Goal: Transaction & Acquisition: Purchase product/service

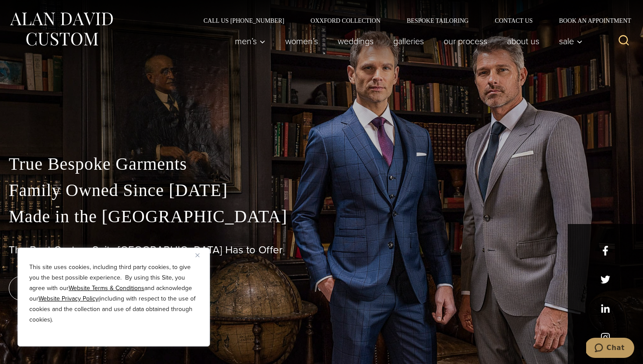
click at [197, 255] on img "Close" at bounding box center [198, 255] width 4 height 4
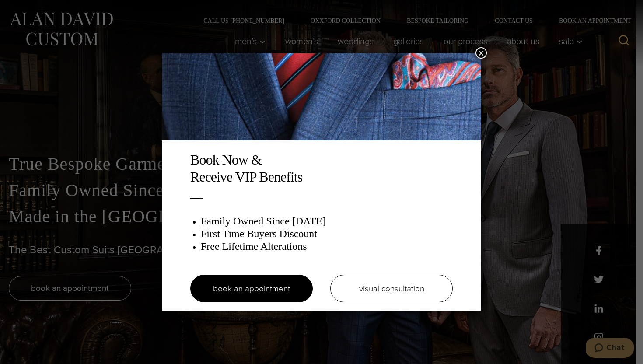
click at [485, 53] on button "×" at bounding box center [481, 52] width 11 height 11
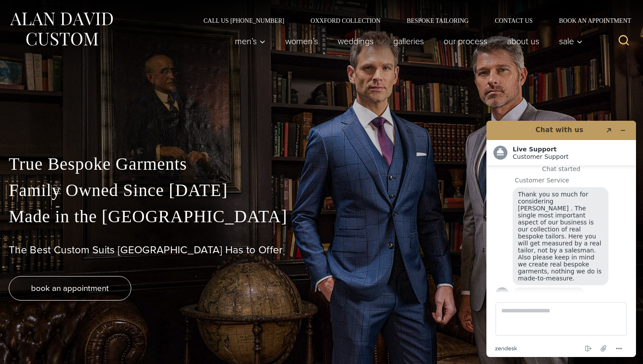
scroll to position [9, 0]
click at [624, 131] on icon "Minimize widget" at bounding box center [623, 130] width 6 height 6
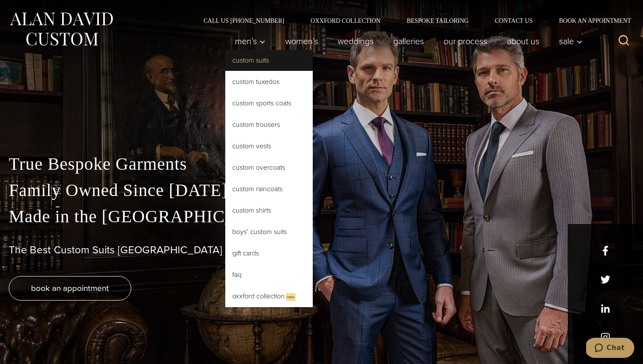
click at [251, 57] on link "Custom Suits" at bounding box center [269, 60] width 88 height 21
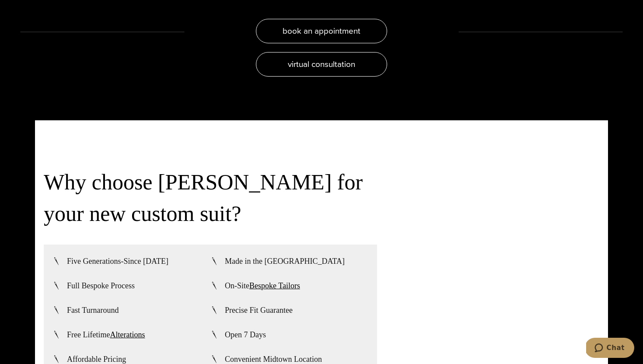
scroll to position [1946, 0]
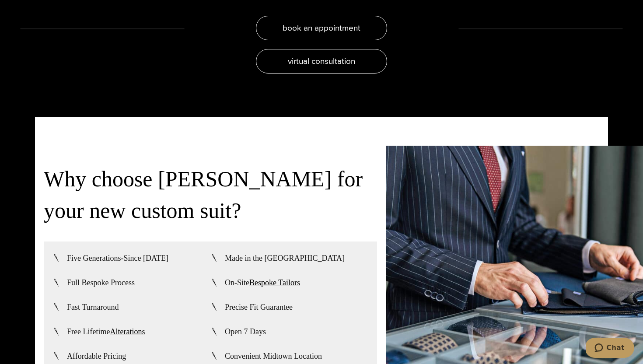
drag, startPoint x: 485, startPoint y: 300, endPoint x: 269, endPoint y: 0, distance: 369.4
